Goal: Task Accomplishment & Management: Use online tool/utility

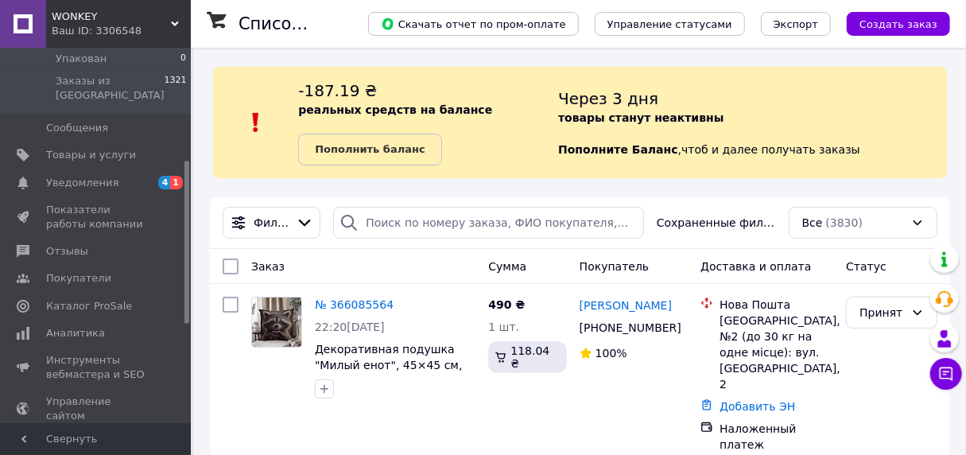
scroll to position [398, 0]
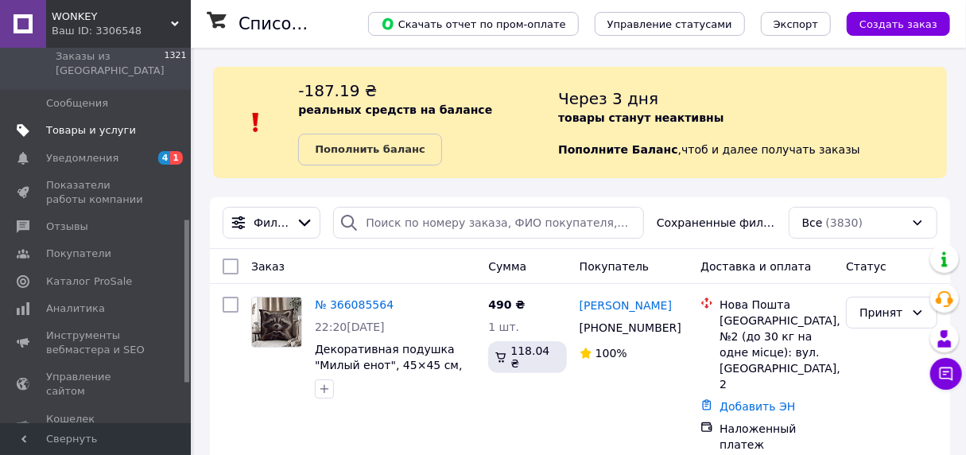
click at [89, 123] on span "Товары и услуги" at bounding box center [91, 130] width 90 height 14
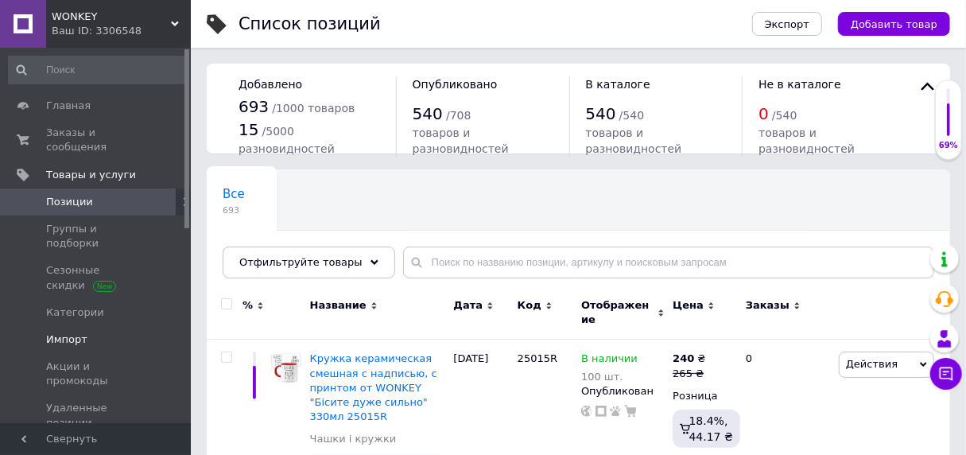
click at [56, 332] on span "Импорт" at bounding box center [66, 339] width 41 height 14
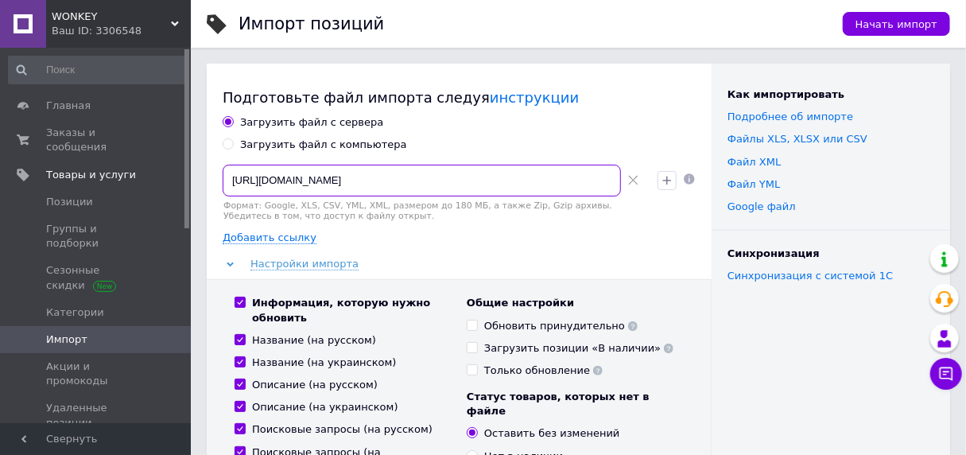
click at [372, 173] on input "[URL][DOMAIN_NAME]" at bounding box center [422, 181] width 398 height 32
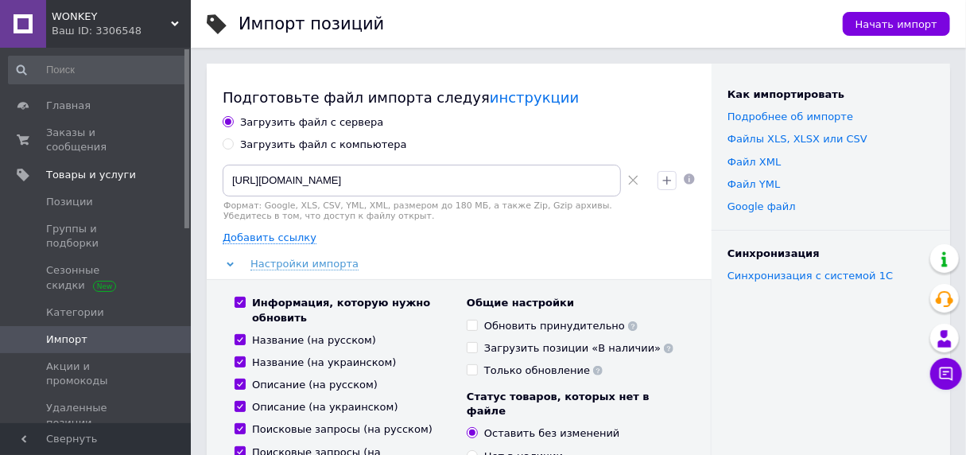
click at [523, 245] on div "Загрузить файл с сервера Загрузить файл с компьютера [URL][DOMAIN_NAME] Формат:…" at bounding box center [459, 441] width 473 height 653
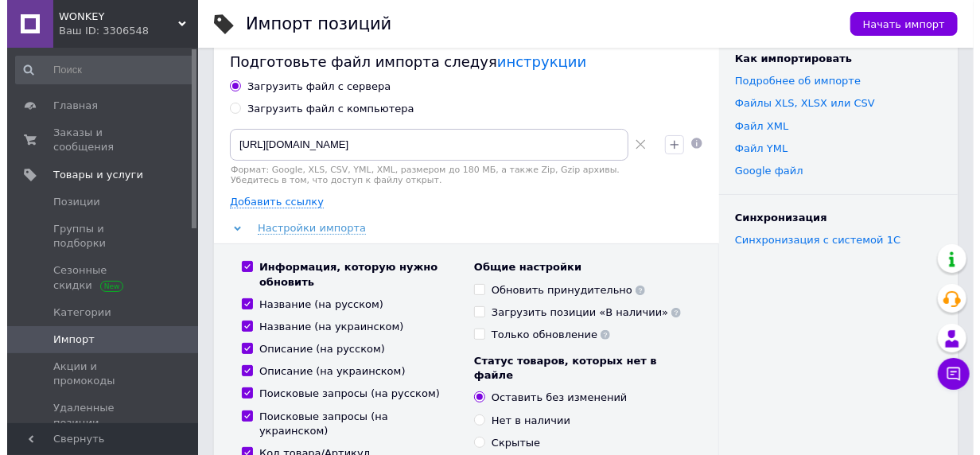
scroll to position [0, 0]
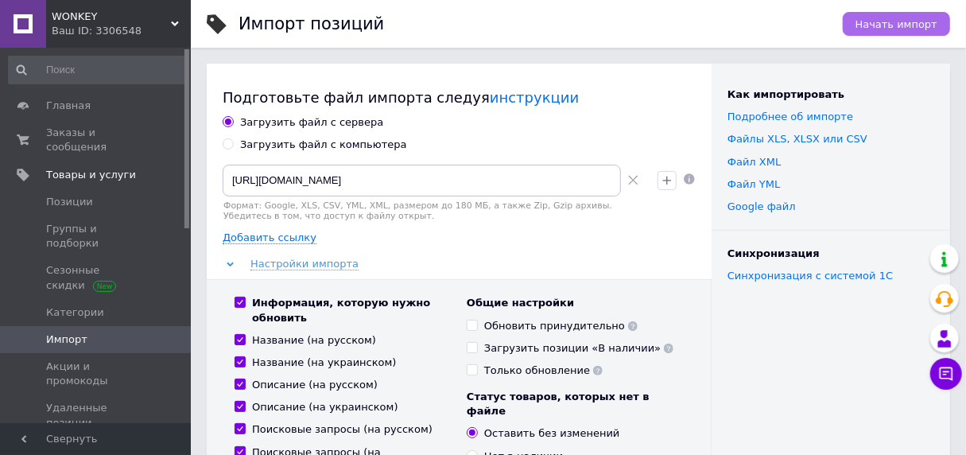
click at [913, 18] on span "Начать импорт" at bounding box center [897, 24] width 82 height 12
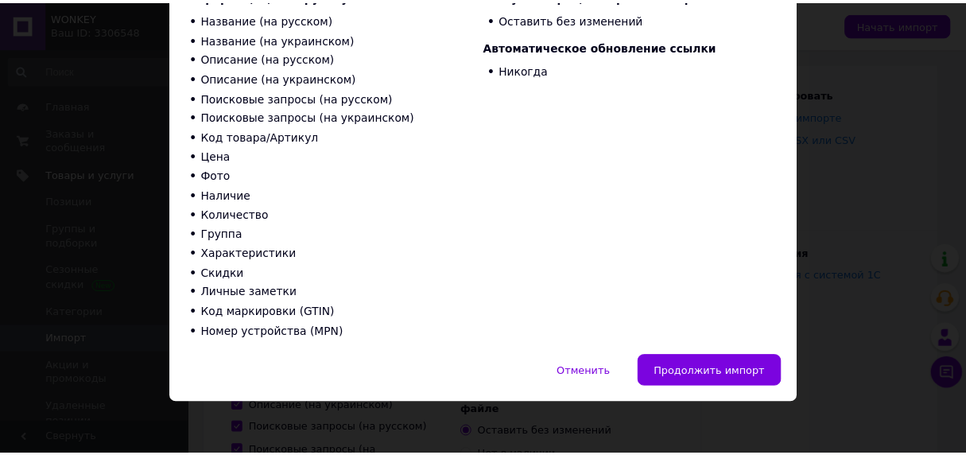
scroll to position [215, 0]
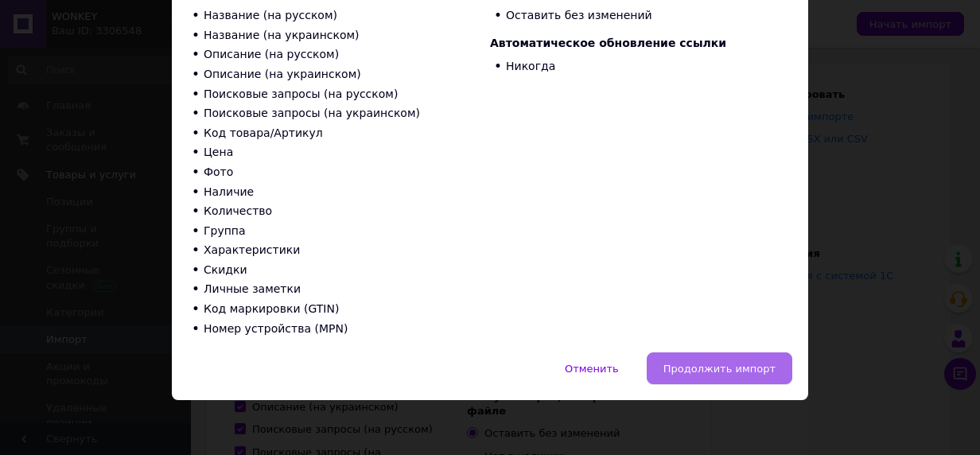
click at [720, 358] on button "Продолжить импорт" at bounding box center [720, 368] width 146 height 32
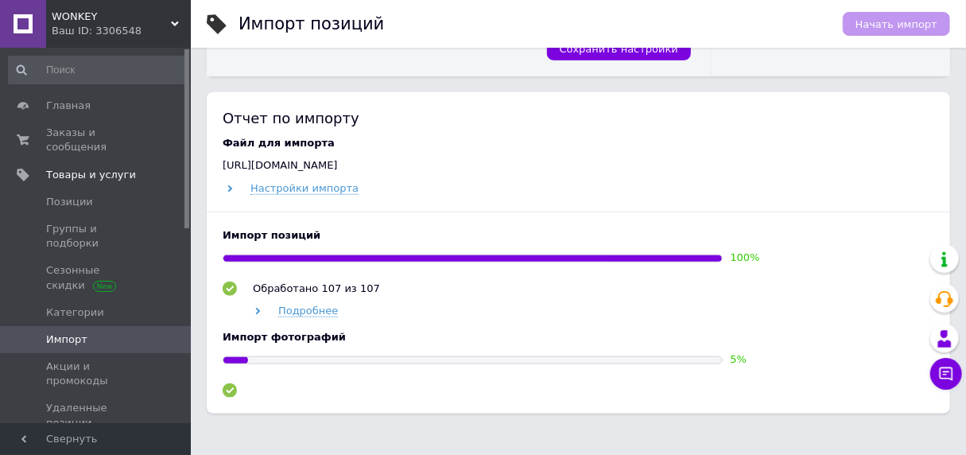
scroll to position [716, 0]
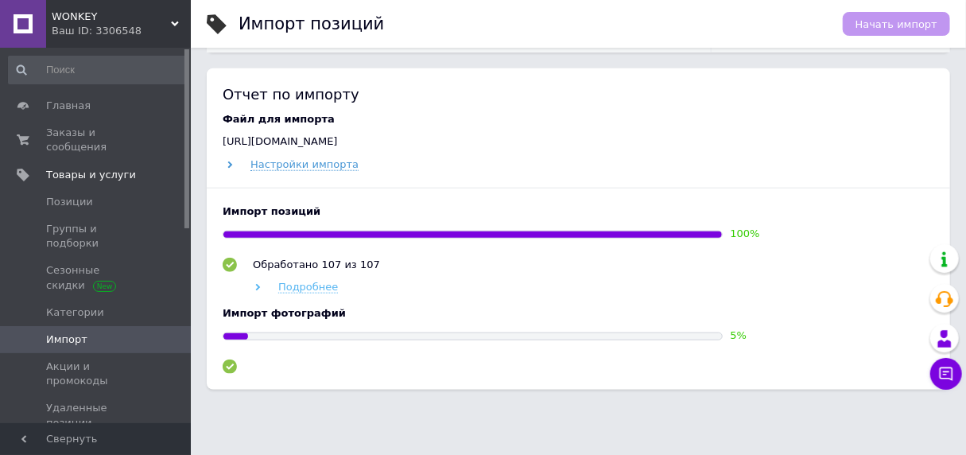
click at [301, 281] on span "Подробнее" at bounding box center [308, 287] width 60 height 13
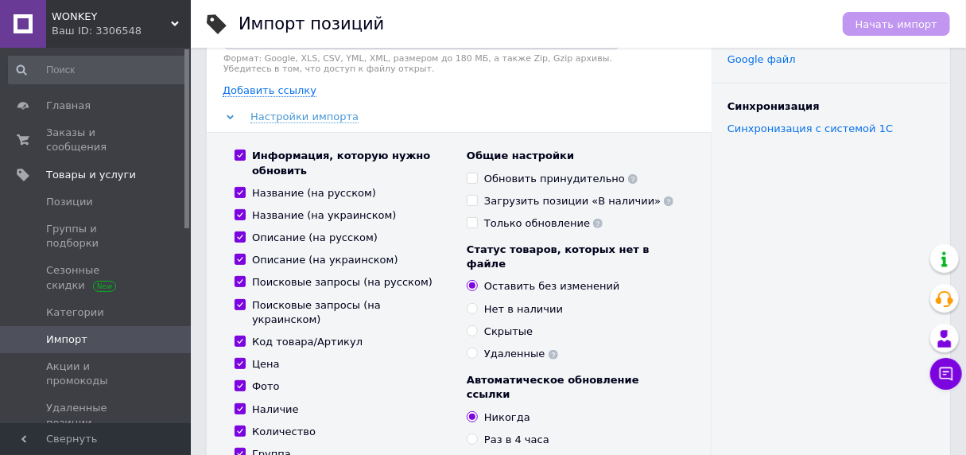
scroll to position [14, 0]
